Goal: Task Accomplishment & Management: Use online tool/utility

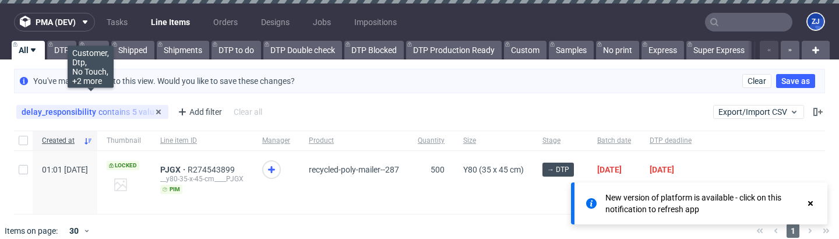
scroll to position [13, 0]
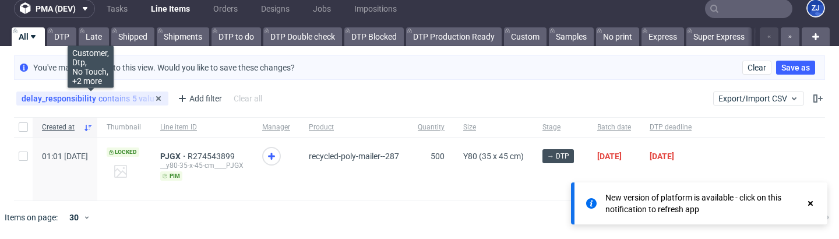
click at [95, 96] on div "delay_responsibility contains 5 values" at bounding box center [93, 98] width 142 height 9
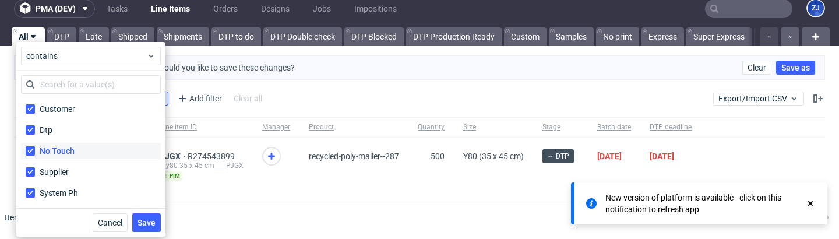
click at [87, 148] on label "No Touch" at bounding box center [91, 151] width 140 height 16
click at [35, 148] on input "No Touch" at bounding box center [30, 150] width 9 height 9
checkbox input "false"
click at [140, 226] on span "Save" at bounding box center [147, 223] width 18 height 8
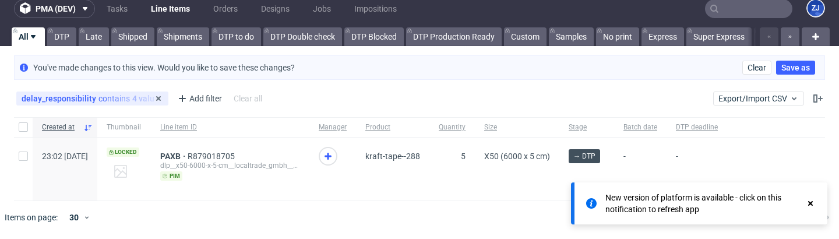
click at [108, 98] on div "delay_responsibility contains 4 values" at bounding box center [93, 98] width 142 height 9
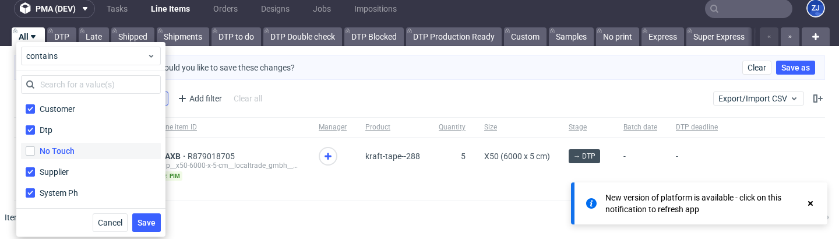
click at [90, 154] on label "No Touch" at bounding box center [91, 151] width 140 height 16
click at [35, 154] on input "No Touch" at bounding box center [30, 150] width 9 height 9
checkbox input "true"
click at [148, 219] on span "Save" at bounding box center [147, 223] width 18 height 8
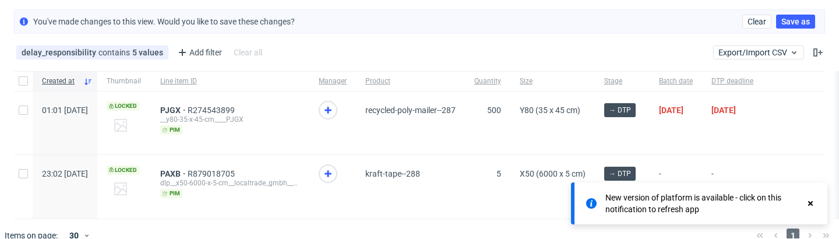
scroll to position [77, 0]
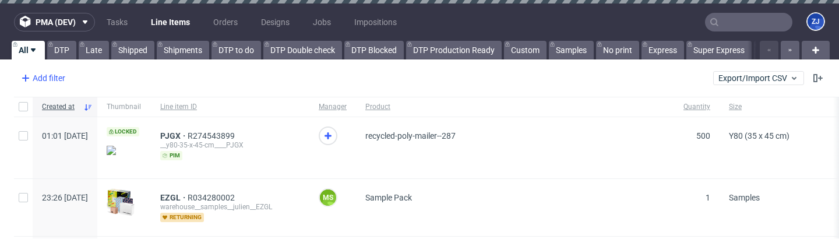
click at [50, 71] on div "Add filter" at bounding box center [41, 78] width 51 height 19
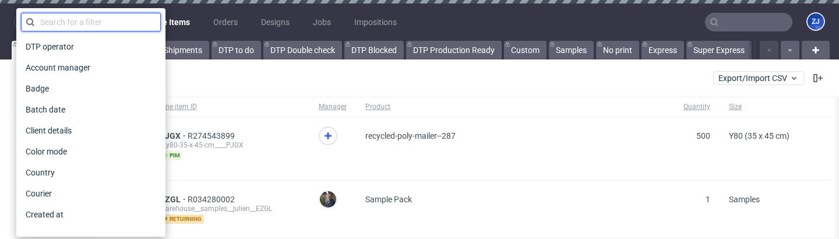
click at [61, 20] on input "text" at bounding box center [91, 22] width 140 height 19
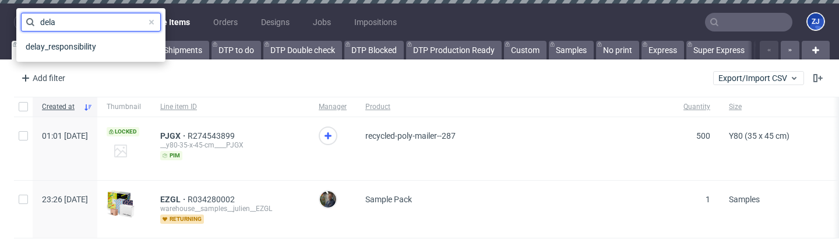
type input "dela"
click at [65, 36] on div "delay_responsibility" at bounding box center [91, 46] width 140 height 21
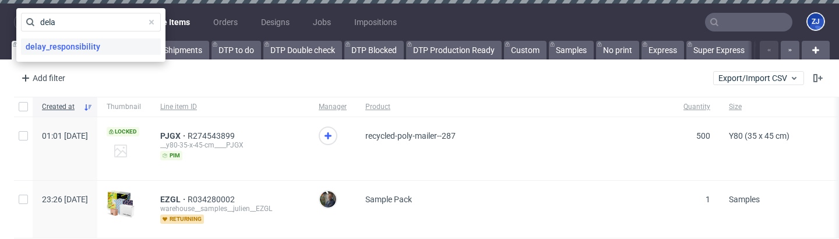
click at [67, 43] on span "delay_responsibility" at bounding box center [63, 46] width 84 height 16
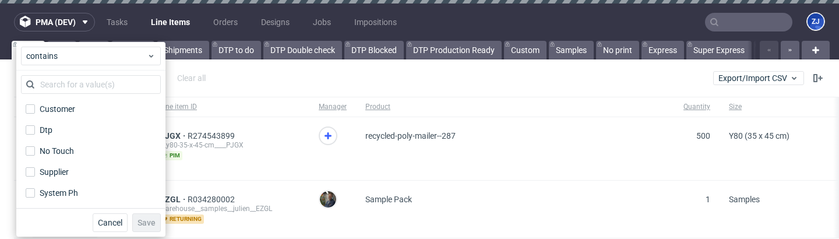
click at [215, 91] on div "delay_responsibility is Add filter Hide filters Clear all Export/Import CSV" at bounding box center [419, 78] width 839 height 28
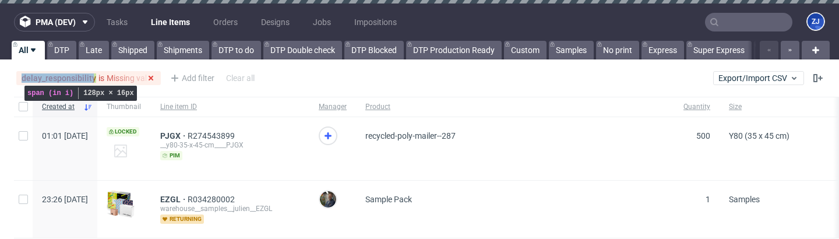
click at [72, 75] on span "delay_responsibility" at bounding box center [60, 77] width 77 height 9
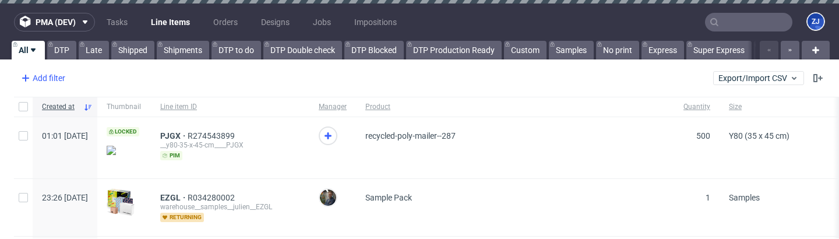
click at [51, 78] on div "Add filter" at bounding box center [41, 78] width 51 height 19
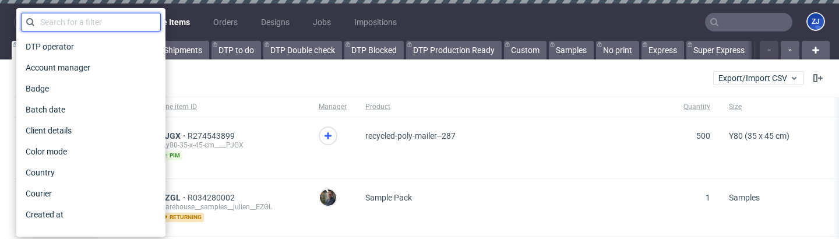
click at [47, 31] on input "text" at bounding box center [91, 22] width 140 height 19
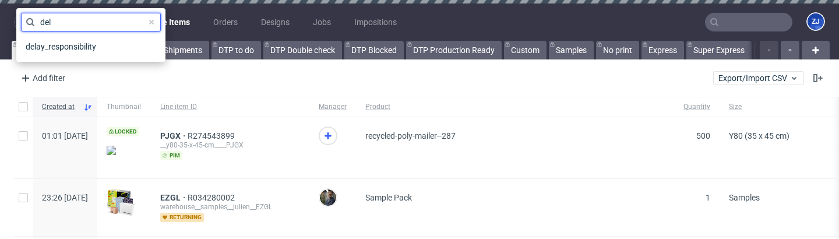
type input "dela"
